Goal: Check status

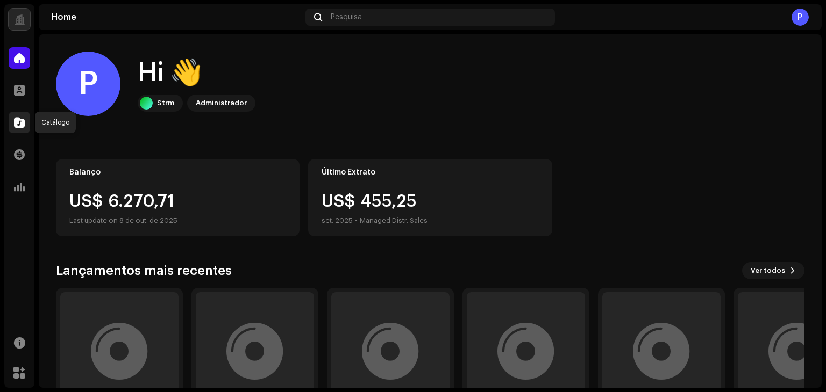
click at [19, 121] on span at bounding box center [19, 122] width 11 height 9
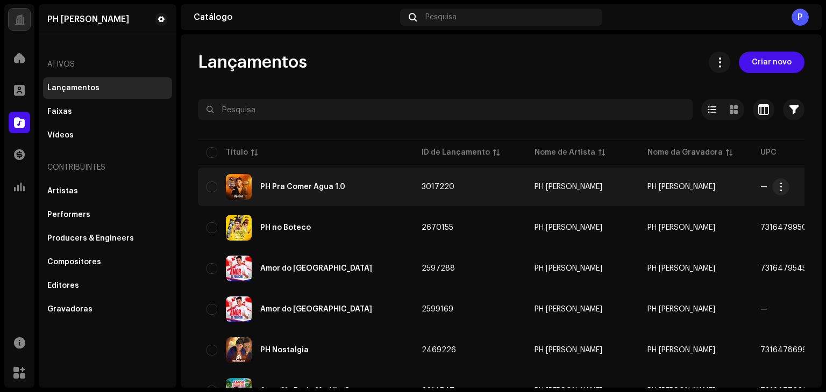
click at [313, 194] on div "PH Pra Comer Água 1.0" at bounding box center [305, 187] width 198 height 26
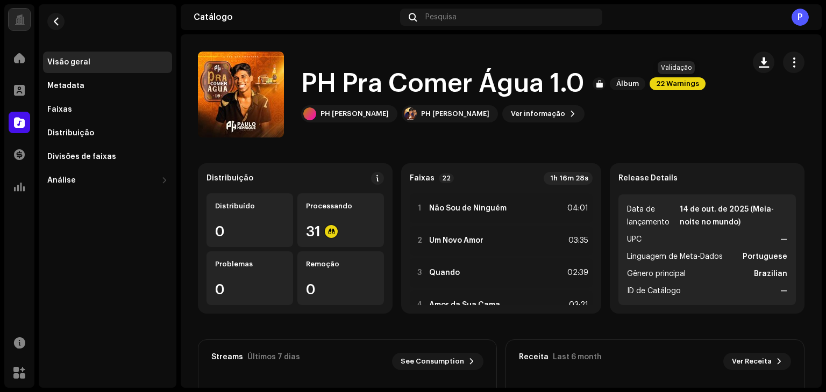
click at [680, 86] on span "22 Warnings" at bounding box center [677, 83] width 56 height 13
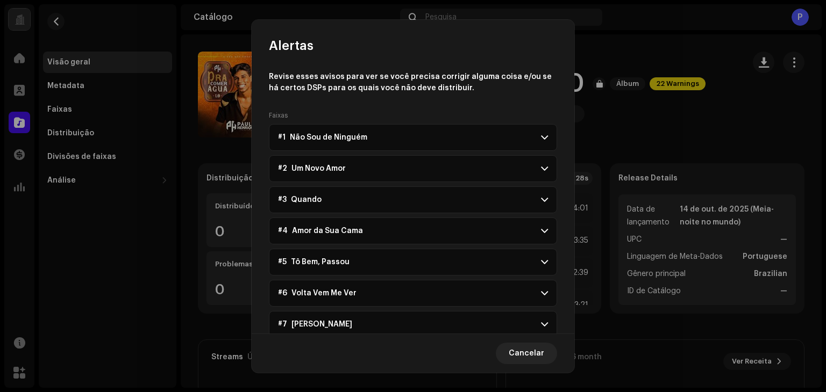
click at [541, 139] on span at bounding box center [544, 137] width 7 height 9
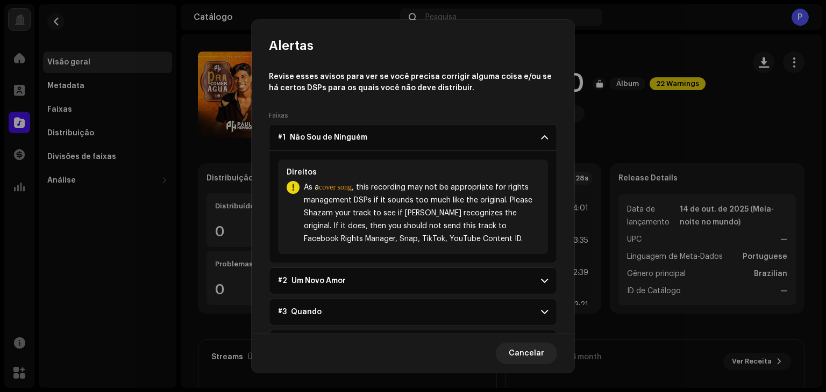
click at [541, 139] on span at bounding box center [544, 137] width 7 height 9
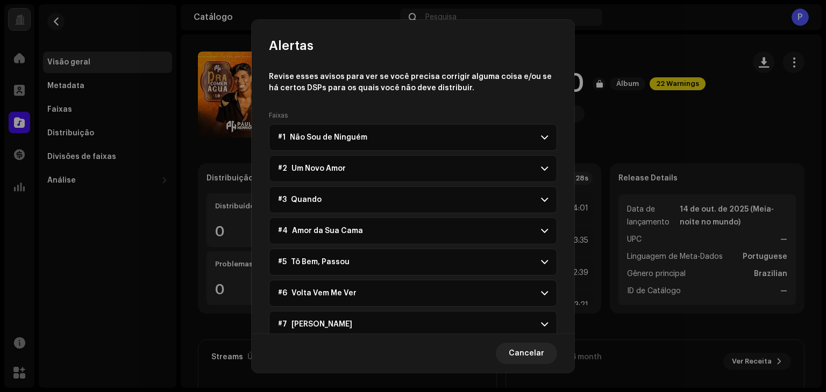
click at [540, 162] on p-accordion-header "#2 Um Novo Amor" at bounding box center [413, 168] width 288 height 27
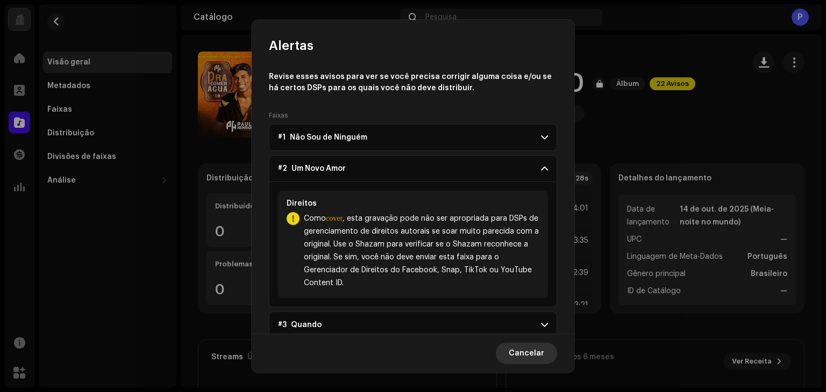
click at [518, 352] on span "Cancelar" at bounding box center [525, 354] width 35 height 22
